Goal: Task Accomplishment & Management: Use online tool/utility

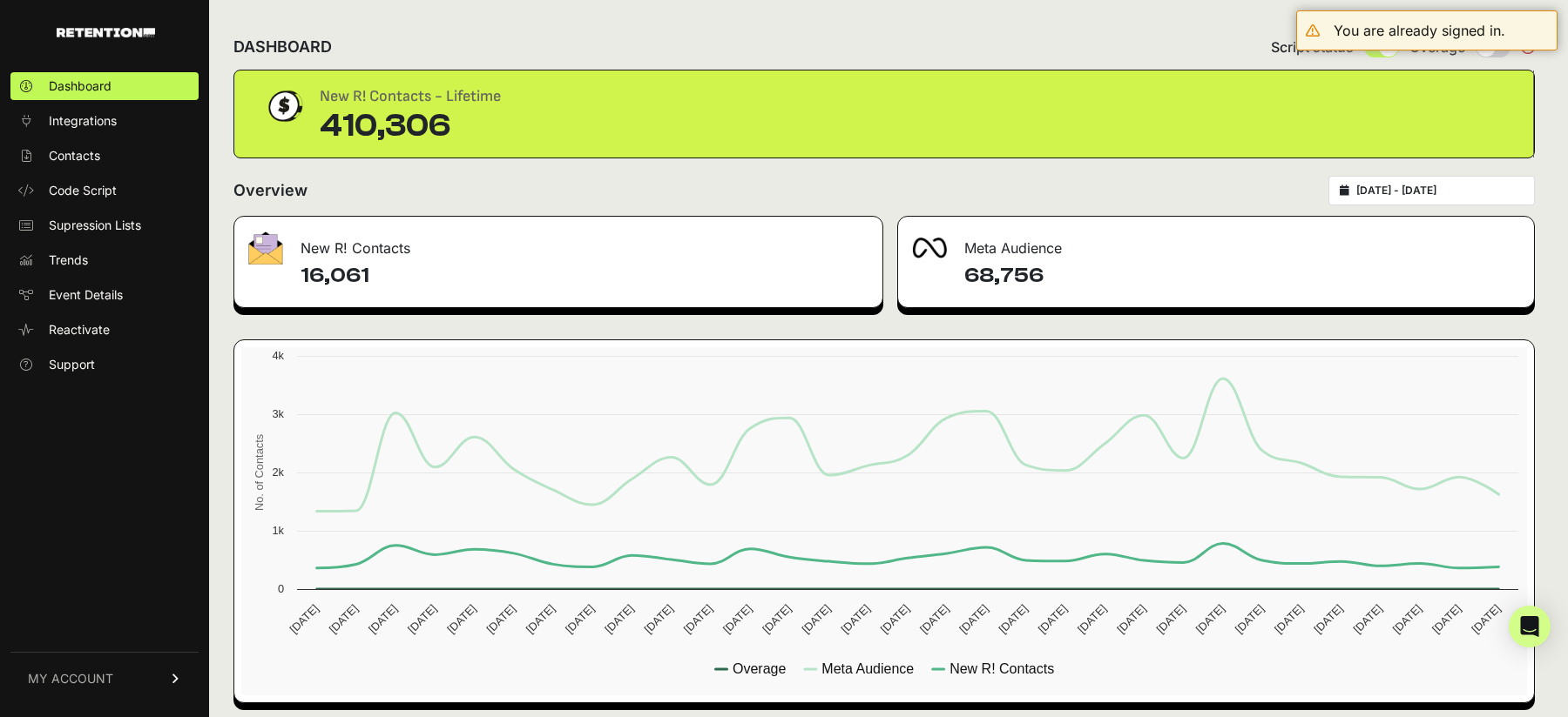
click at [84, 687] on link "MY ACCOUNT" at bounding box center [105, 678] width 188 height 53
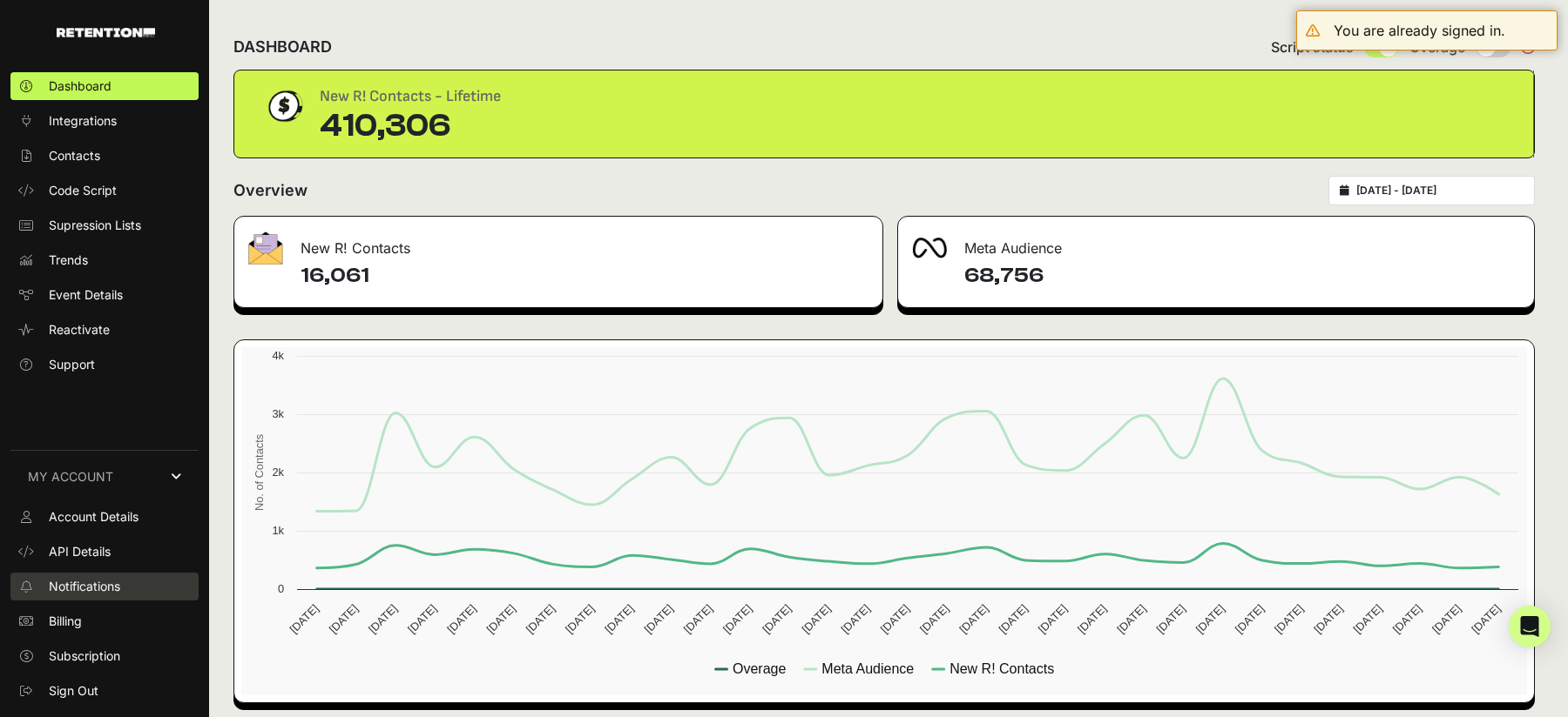
scroll to position [8, 0]
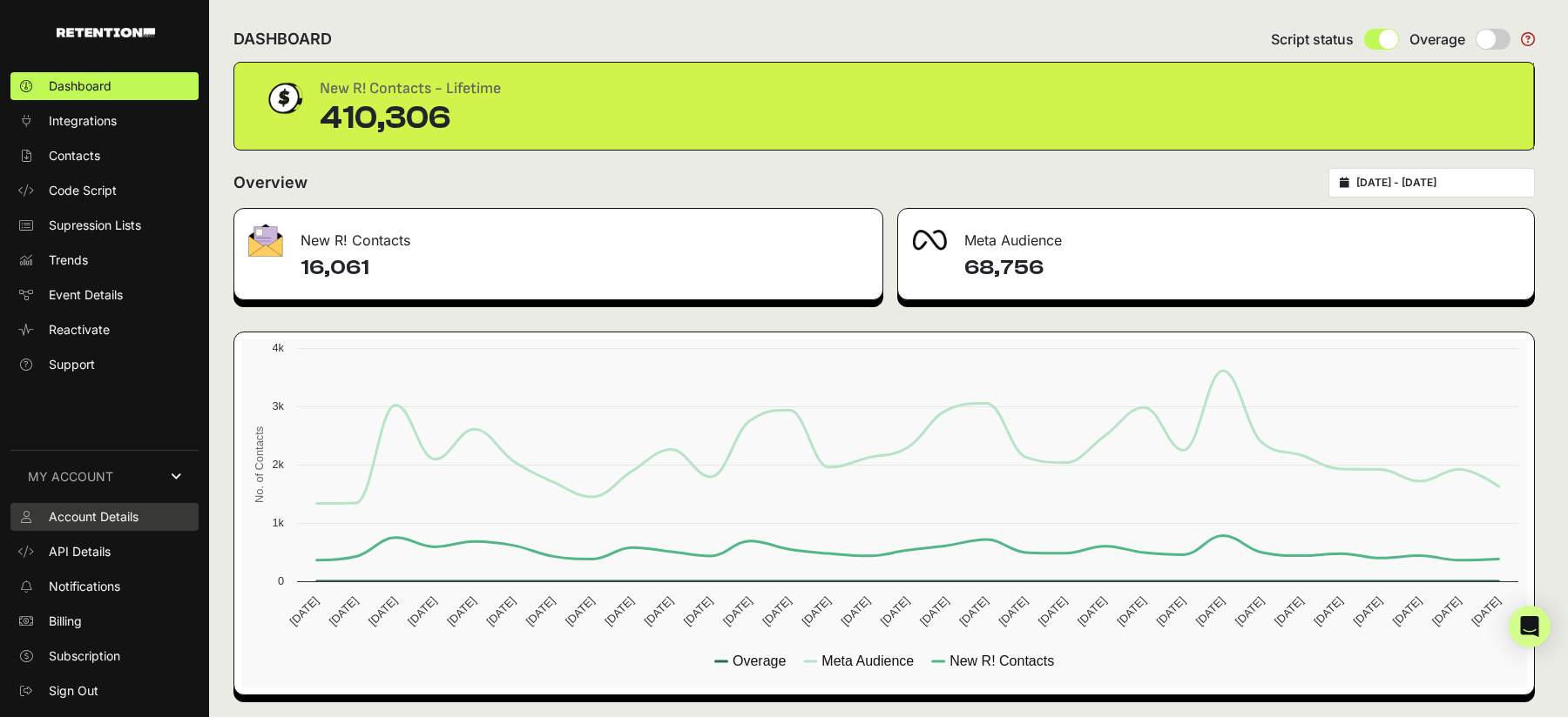
click at [87, 509] on span "Account Details" at bounding box center [93, 516] width 90 height 17
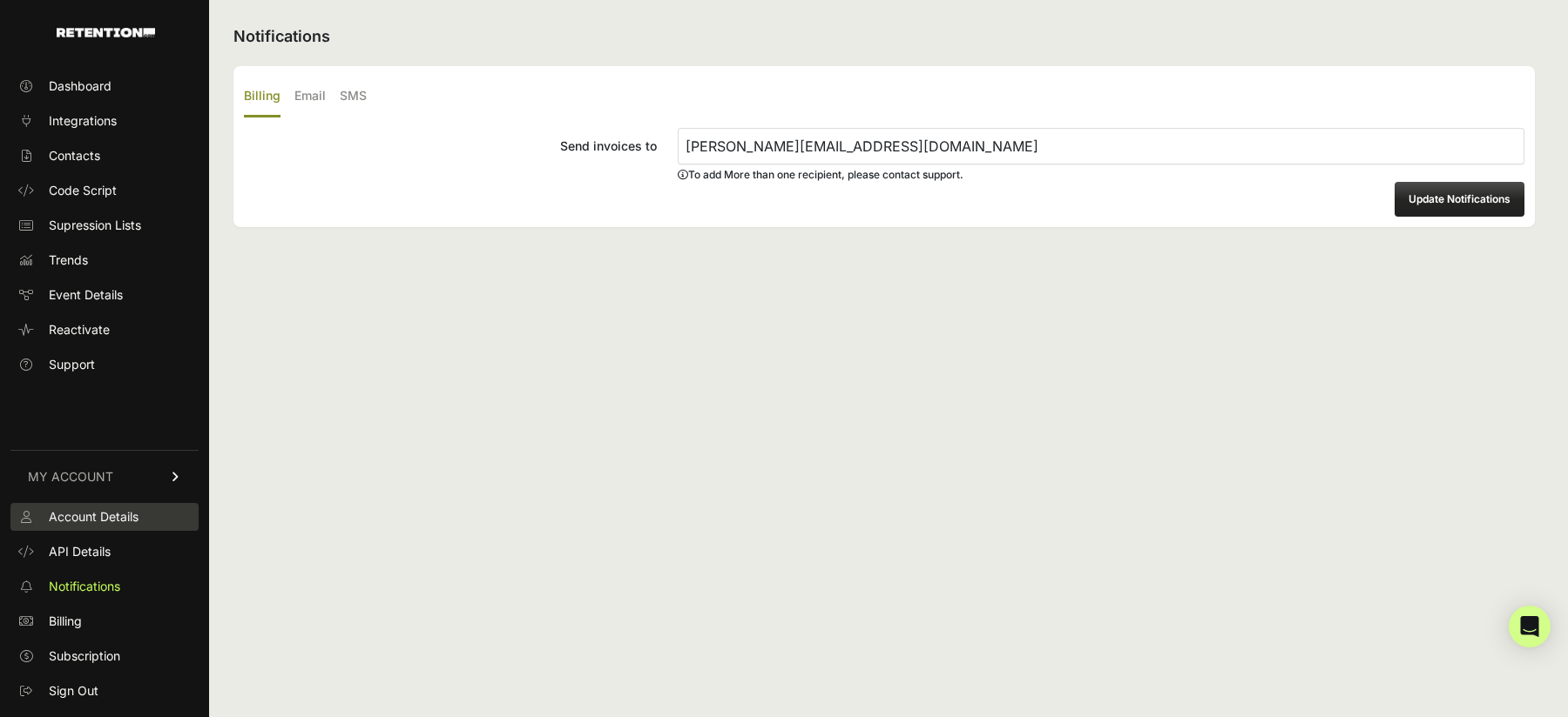
click at [106, 508] on span "Account Details" at bounding box center [93, 516] width 90 height 17
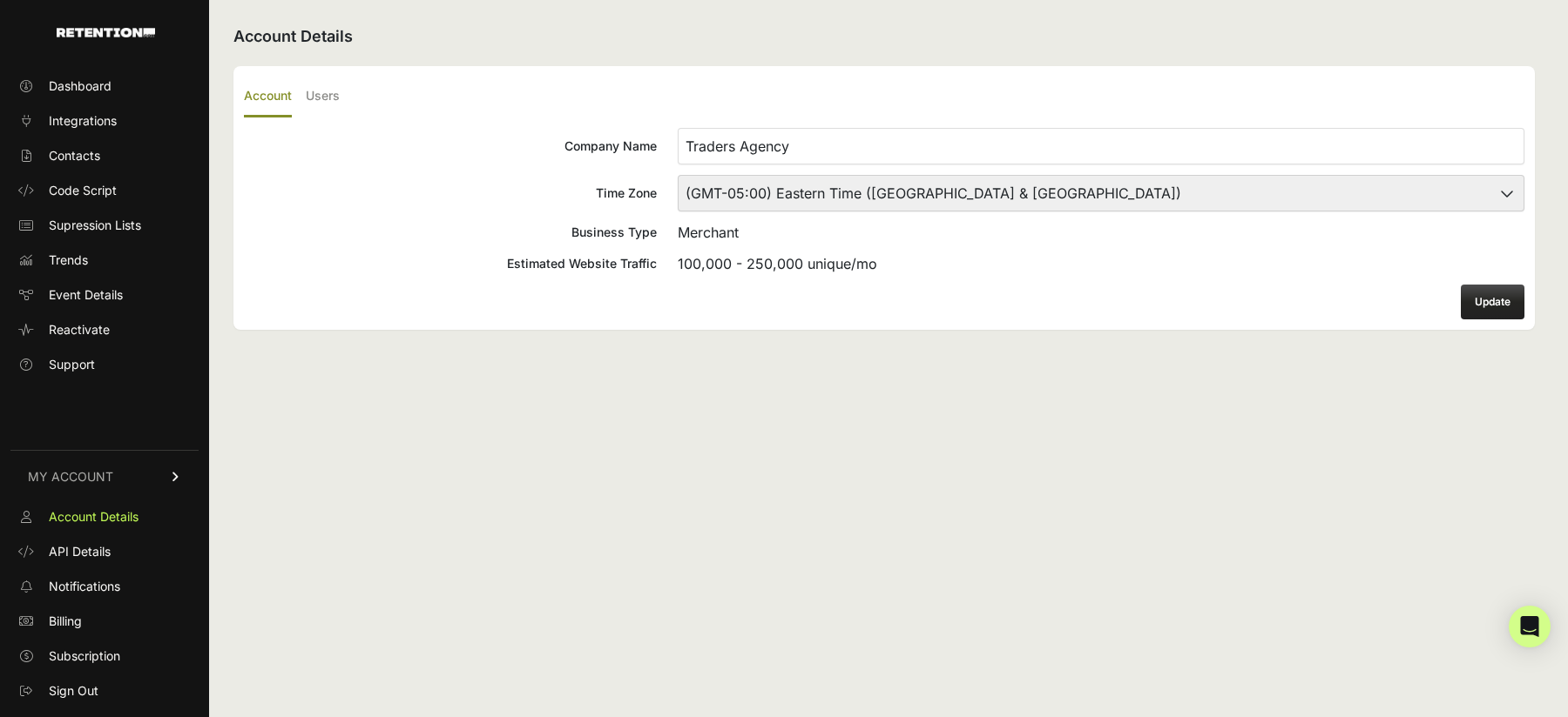
click at [139, 472] on link "MY ACCOUNT" at bounding box center [105, 476] width 188 height 53
click at [90, 686] on span "MY ACCOUNT" at bounding box center [71, 678] width 85 height 17
click at [102, 85] on span "Dashboard" at bounding box center [80, 86] width 62 height 17
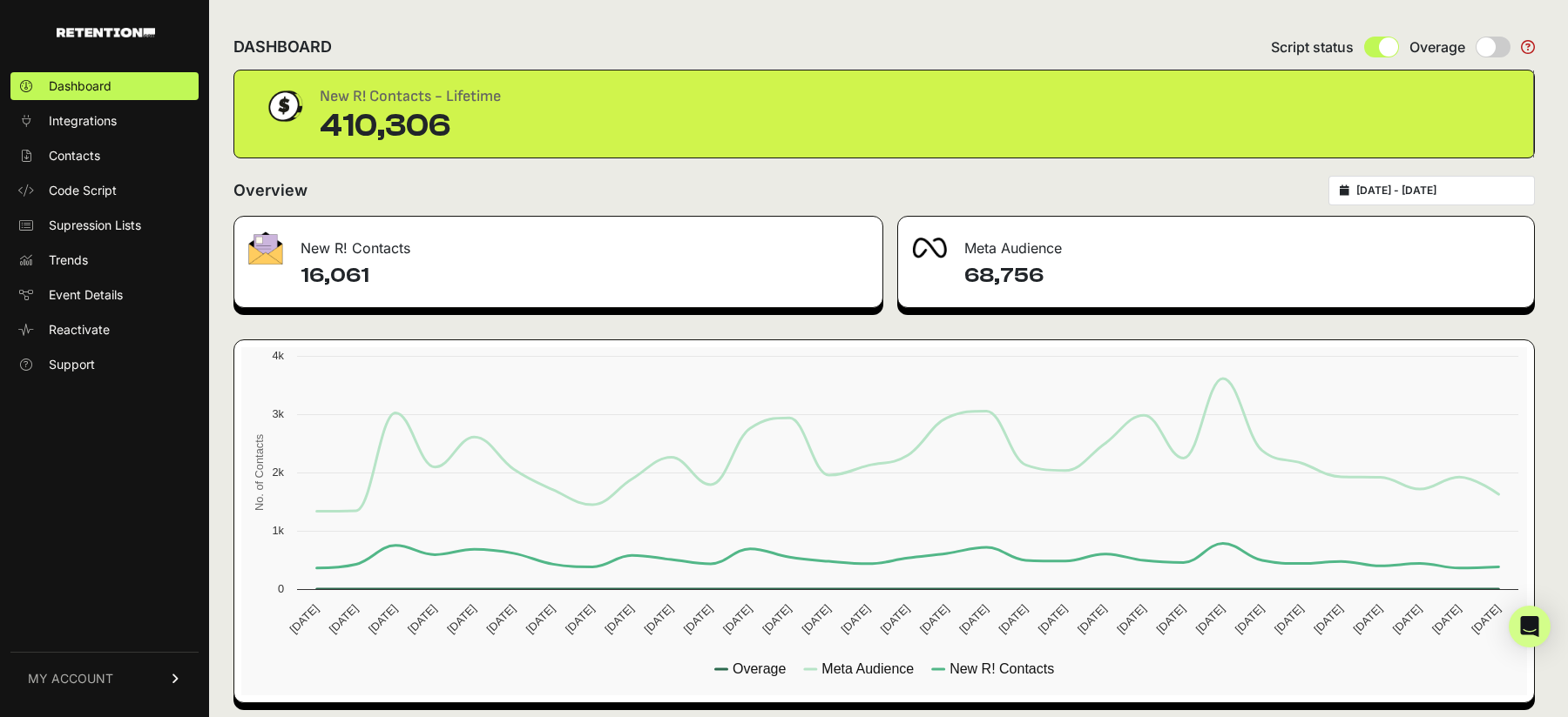
scroll to position [8, 0]
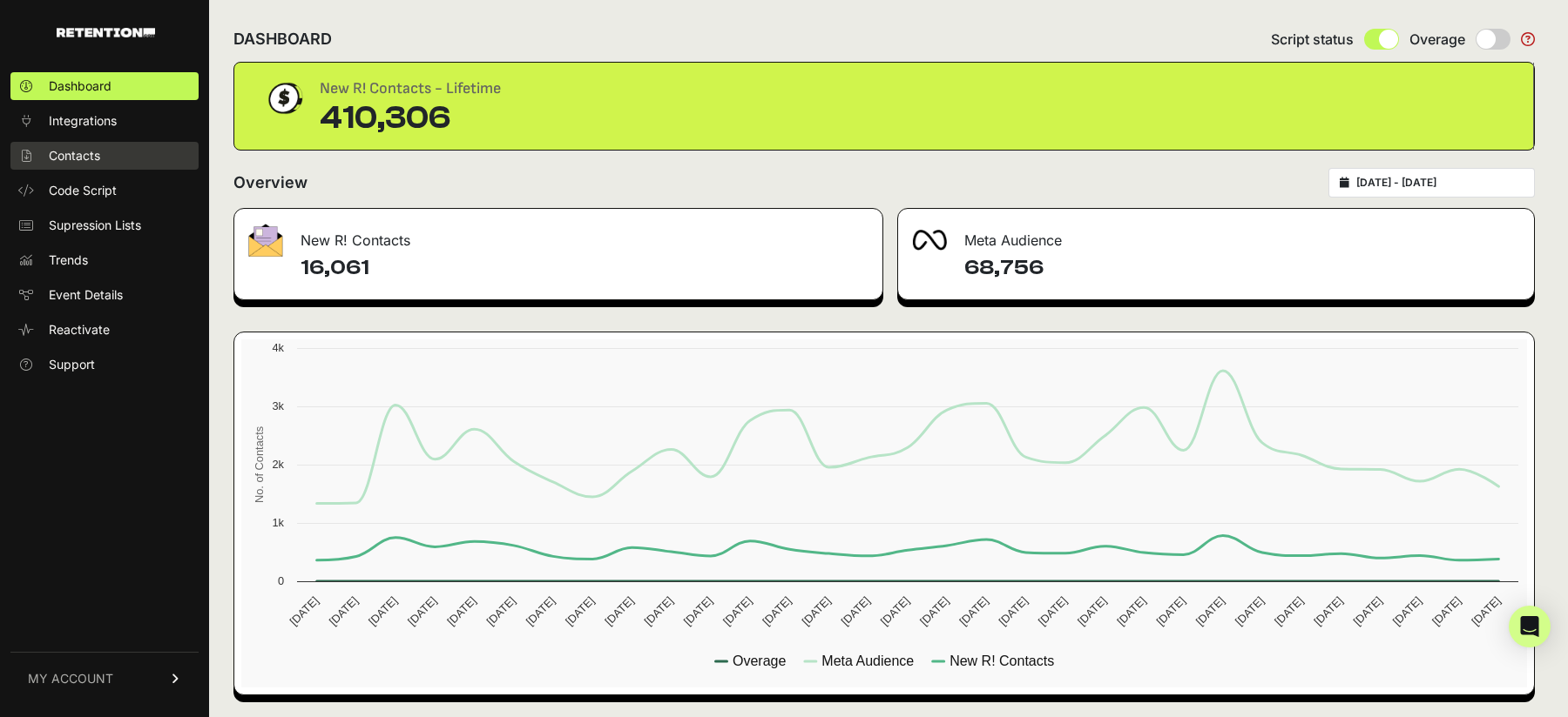
click at [81, 156] on span "Contacts" at bounding box center [74, 156] width 52 height 17
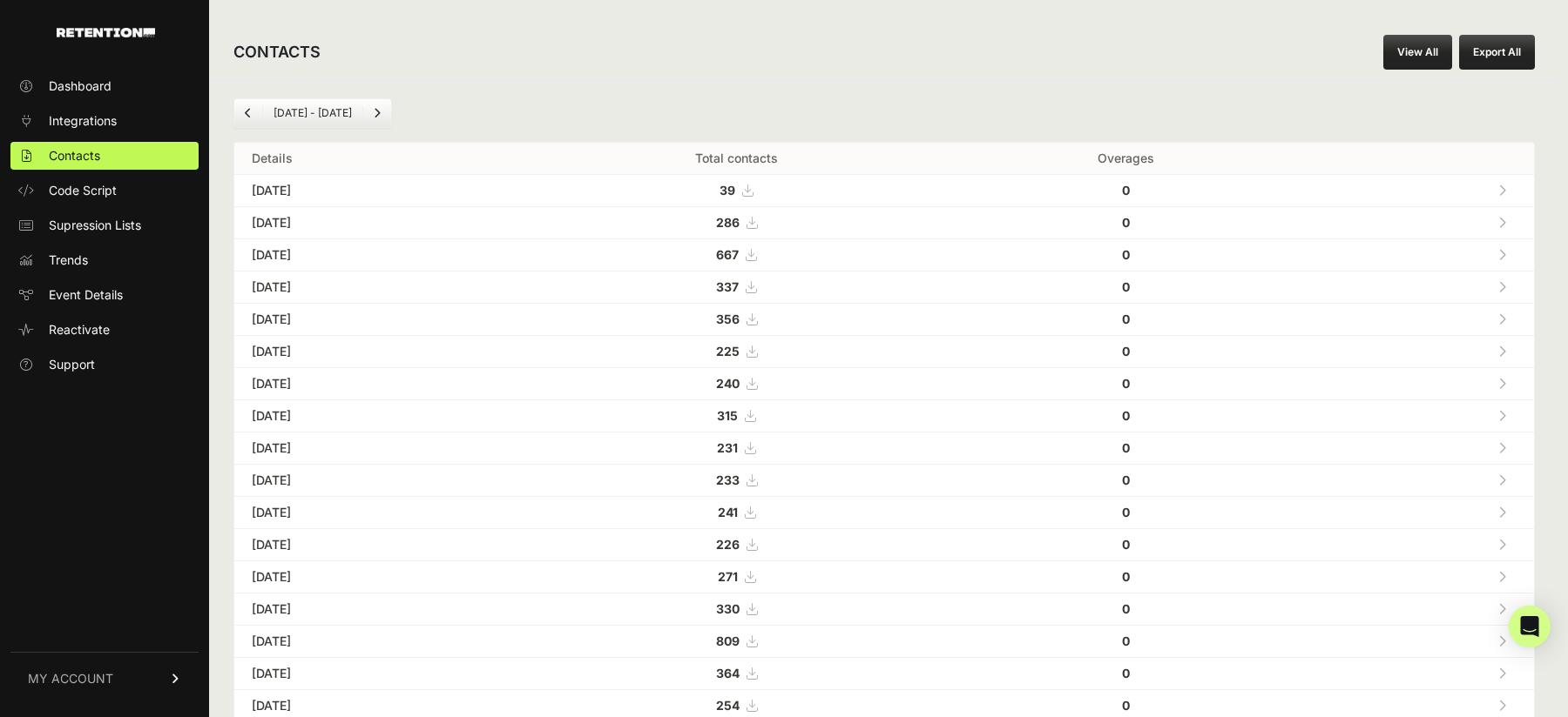
click at [74, 349] on ul "Dashboard Integrations Contacts Code Script Supression Lists Trends Event Detai…" at bounding box center [105, 225] width 188 height 307
click at [99, 366] on link "Support" at bounding box center [105, 364] width 188 height 28
click at [96, 678] on span "MY ACCOUNT" at bounding box center [71, 678] width 85 height 17
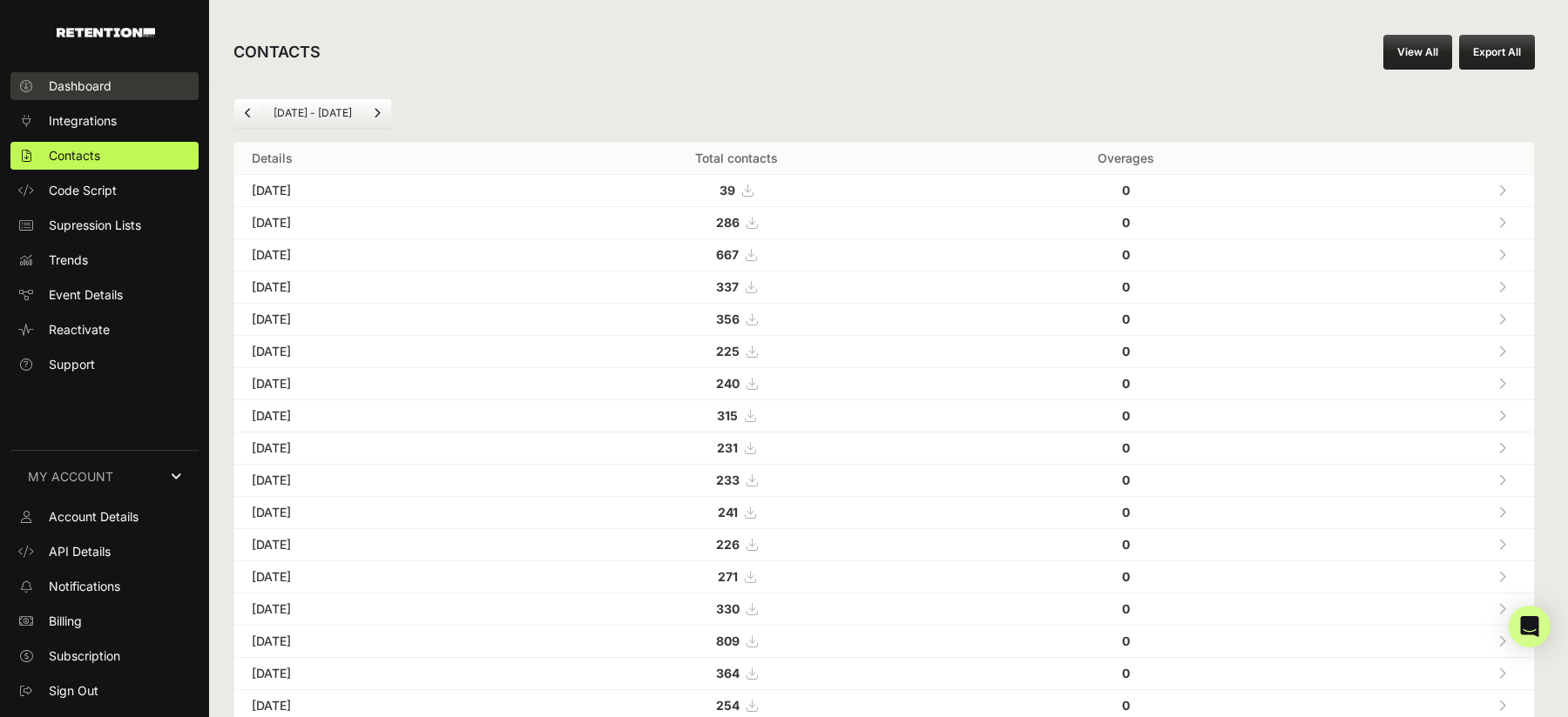
click at [105, 80] on span "Dashboard" at bounding box center [80, 86] width 62 height 17
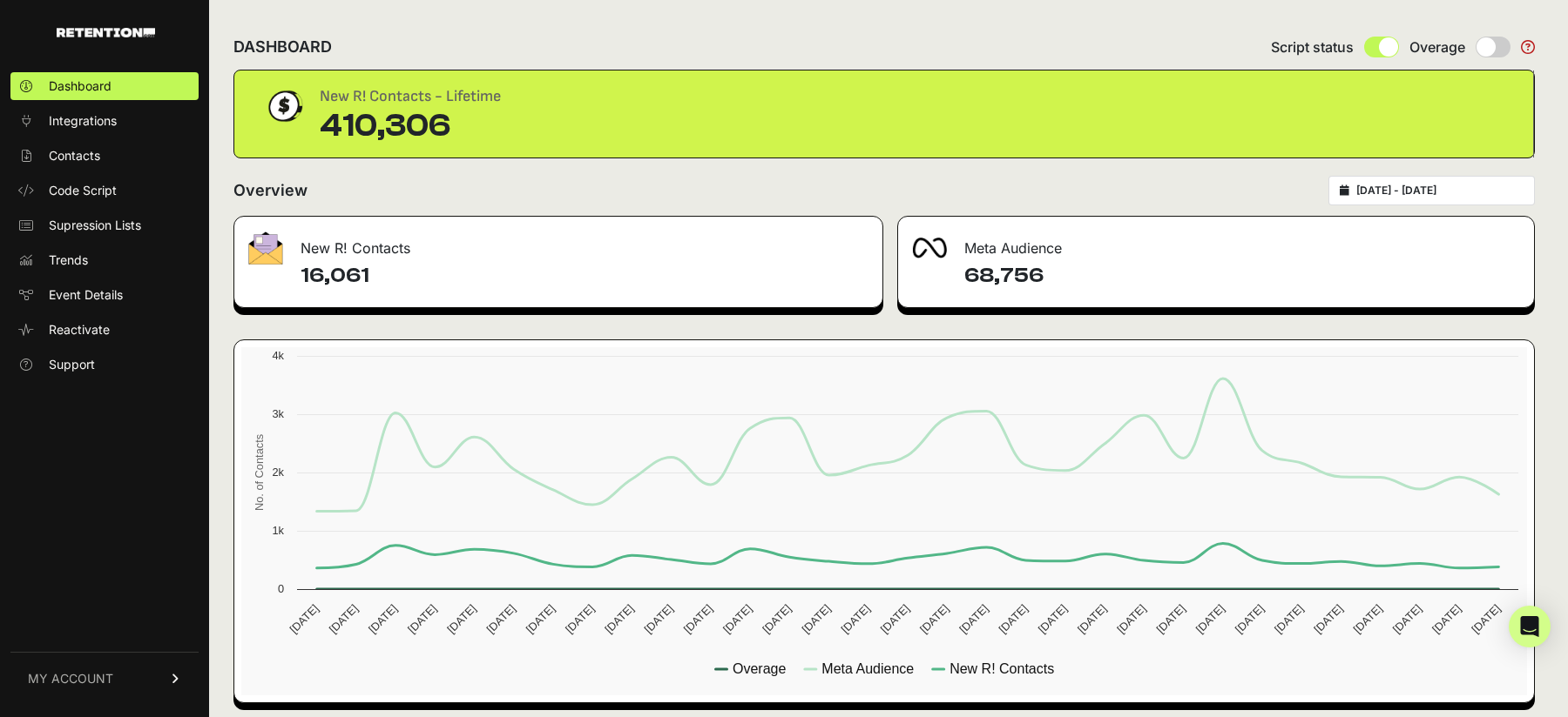
click at [93, 685] on span "MY ACCOUNT" at bounding box center [71, 678] width 85 height 17
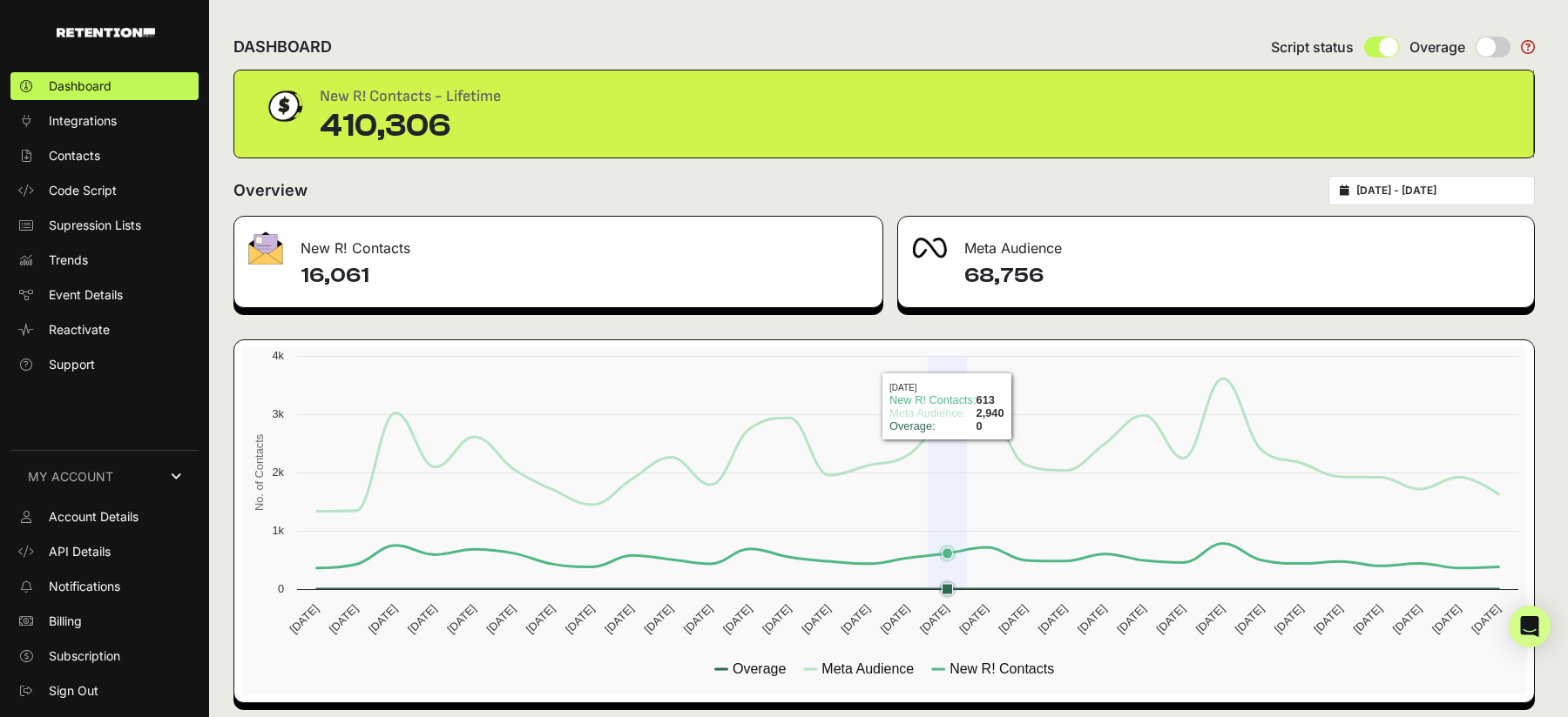
select select "default"
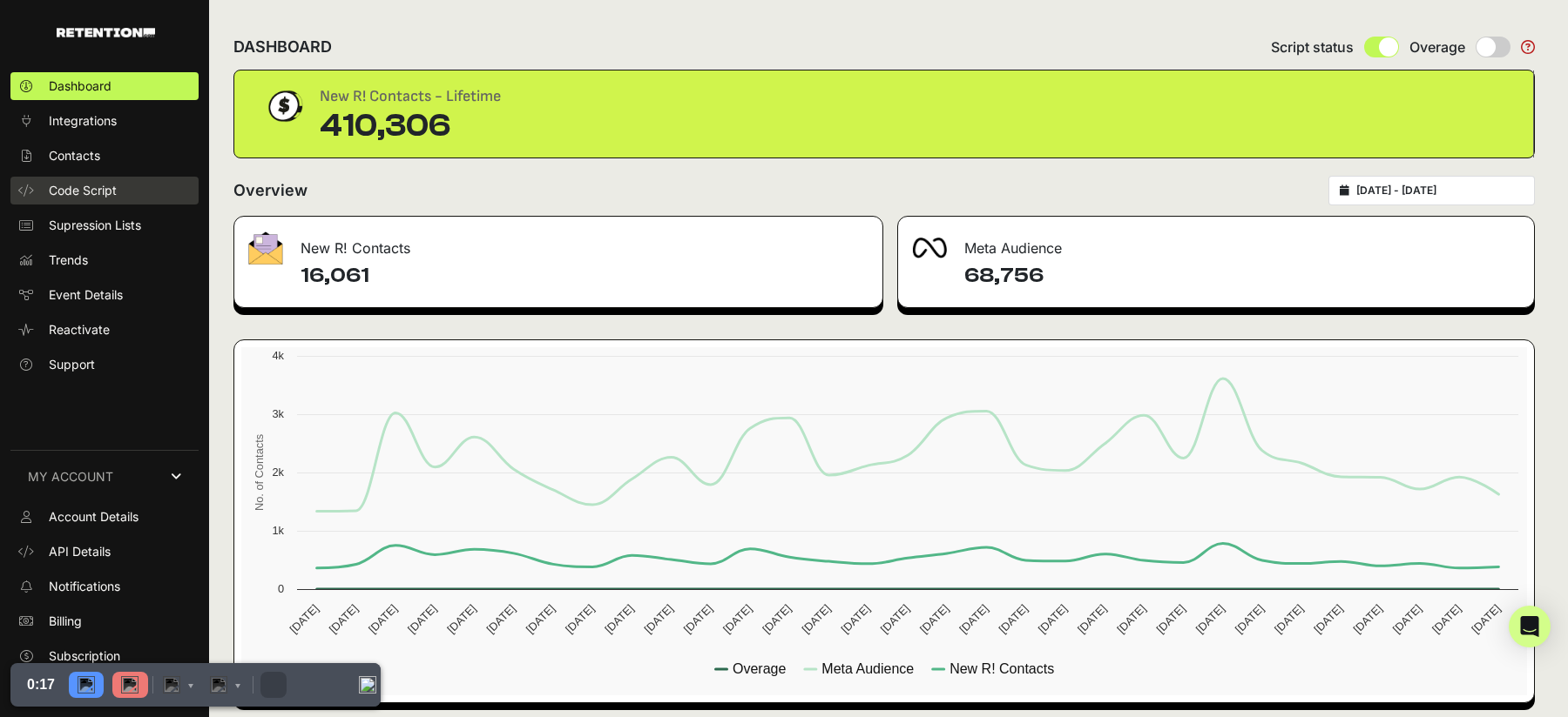
click at [76, 193] on span "Code Script" at bounding box center [82, 190] width 68 height 17
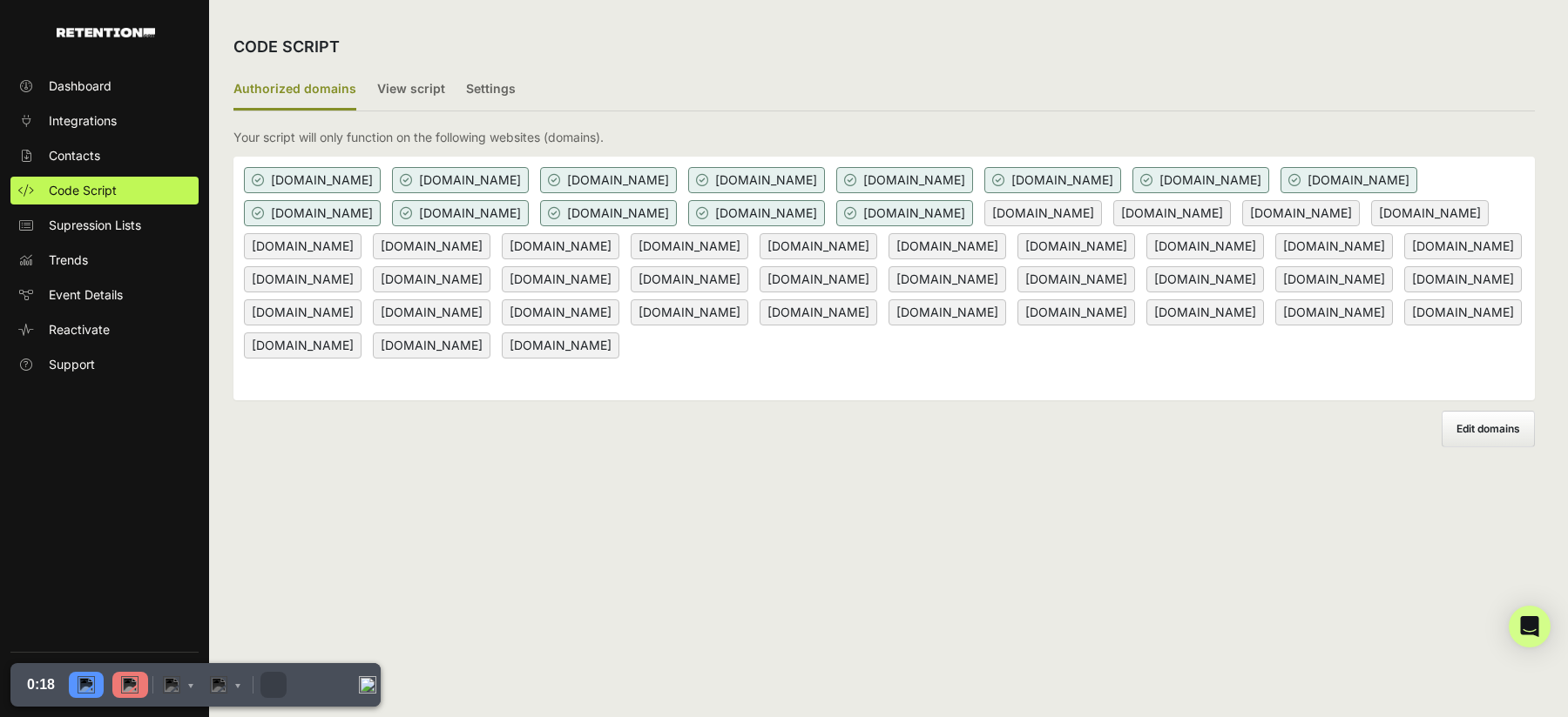
select select "default"
click at [413, 76] on label "View script" at bounding box center [411, 90] width 68 height 41
click at [0, 0] on input "View script" at bounding box center [0, 0] width 0 height 0
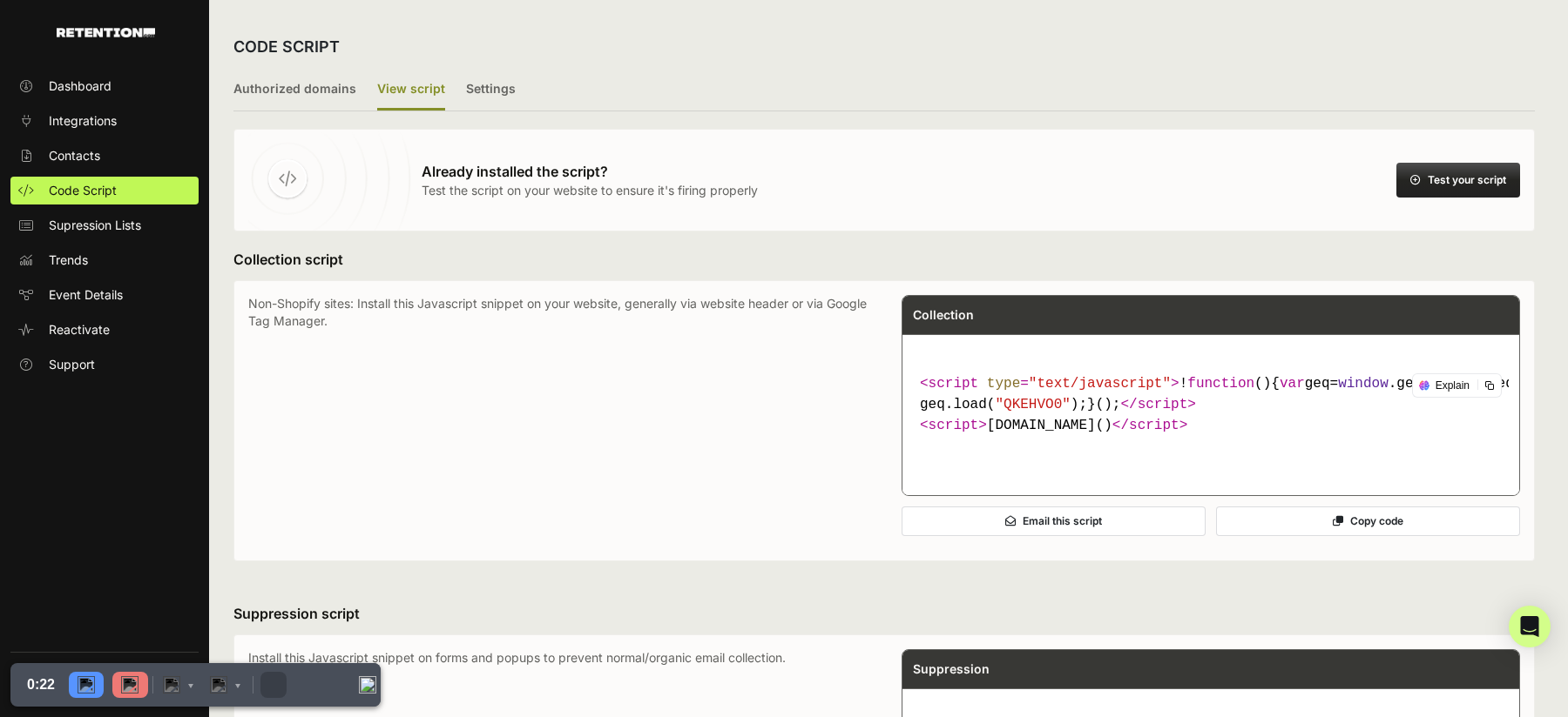
click at [1434, 170] on button "Test your script" at bounding box center [1458, 180] width 124 height 35
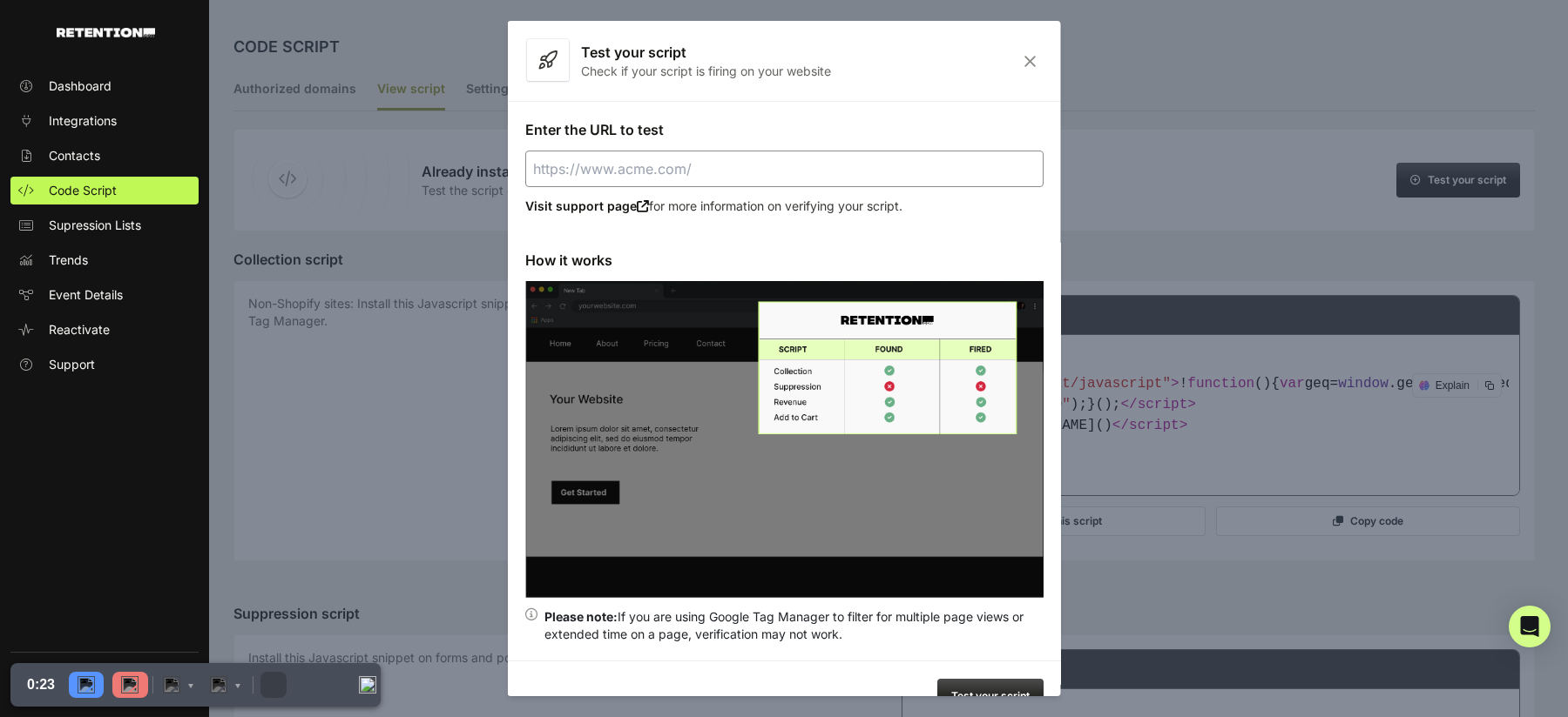
click at [878, 177] on input "Enter the URL to test" at bounding box center [784, 169] width 518 height 36
type input "[URL][DOMAIN_NAME]"
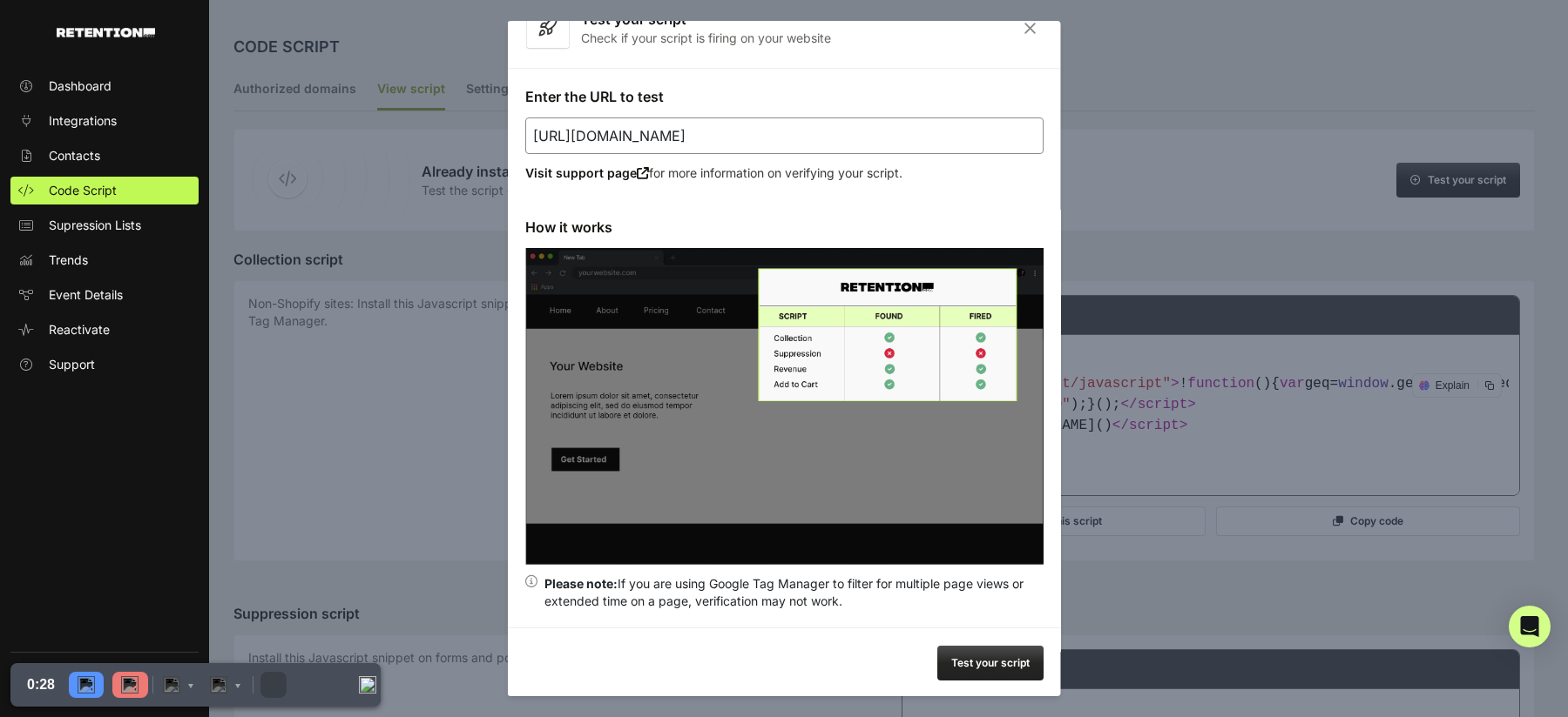
click at [969, 656] on button "Test your script" at bounding box center [990, 663] width 106 height 35
